Goal: Information Seeking & Learning: Learn about a topic

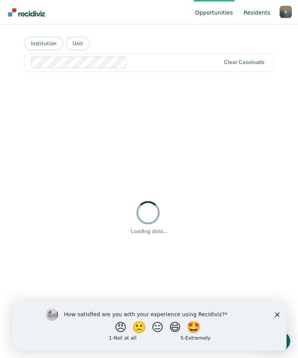
click at [260, 10] on link "Resident s" at bounding box center [257, 12] width 30 height 25
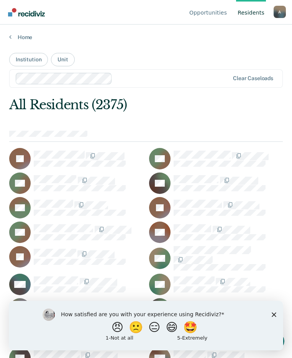
scroll to position [18503, 0]
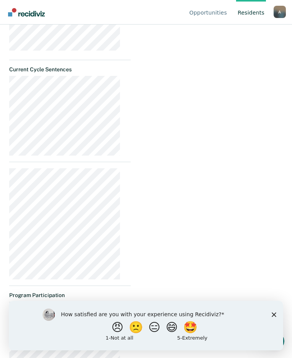
scroll to position [306, 0]
